Goal: Contribute content: Contribute content

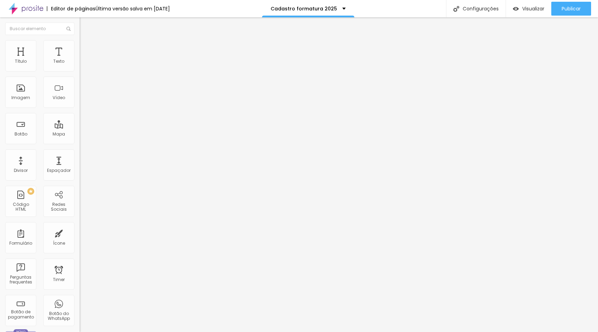
click at [80, 70] on img at bounding box center [82, 72] width 4 height 4
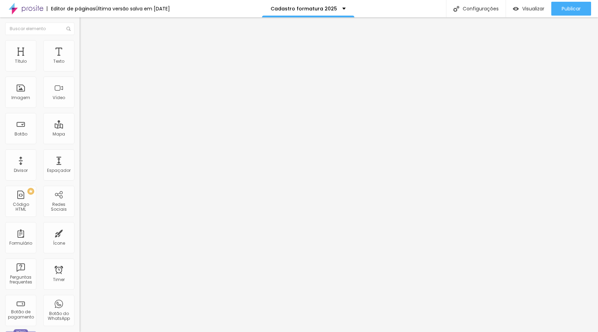
scroll to position [617, 0]
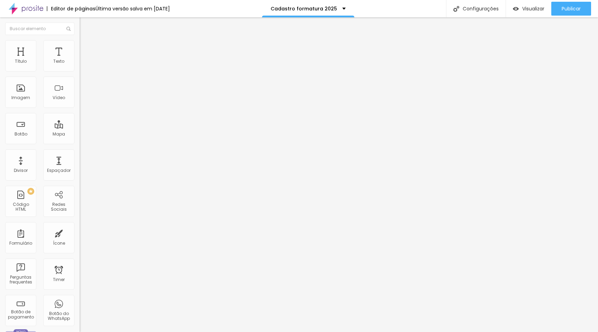
scroll to position [0, 53]
drag, startPoint x: 268, startPoint y: 94, endPoint x: 308, endPoint y: 98, distance: 40.4
type input "À vista - PIX/Transferência"
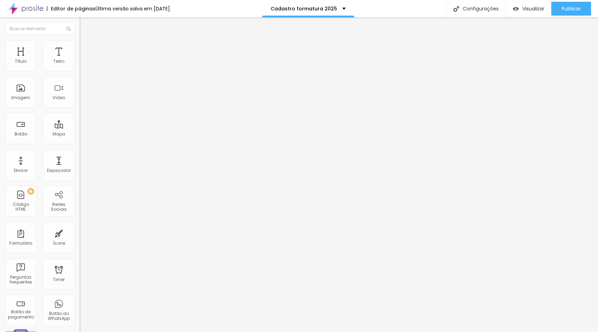
click at [564, 8] on span "Publicar" at bounding box center [571, 9] width 19 height 6
